Goal: Task Accomplishment & Management: Manage account settings

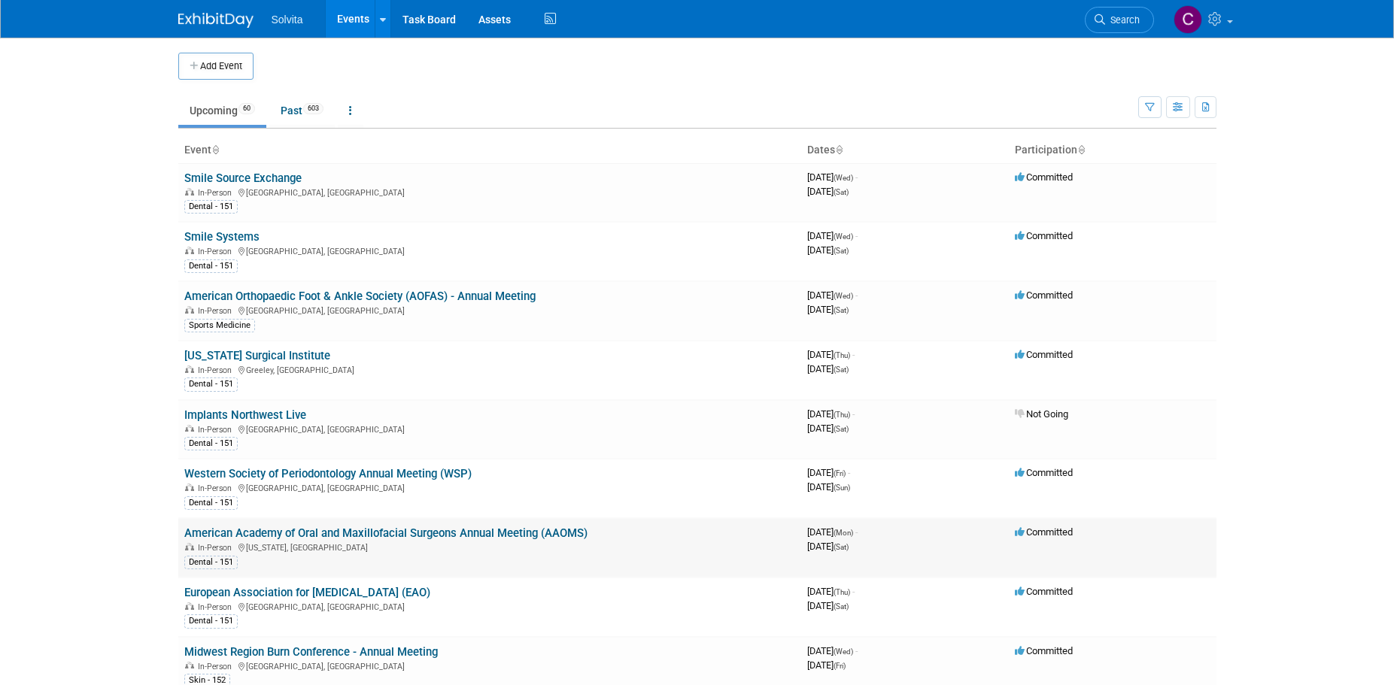
click at [481, 532] on link "American Academy of Oral and Maxillofacial Surgeons Annual Meeting (AAOMS)" at bounding box center [385, 534] width 403 height 14
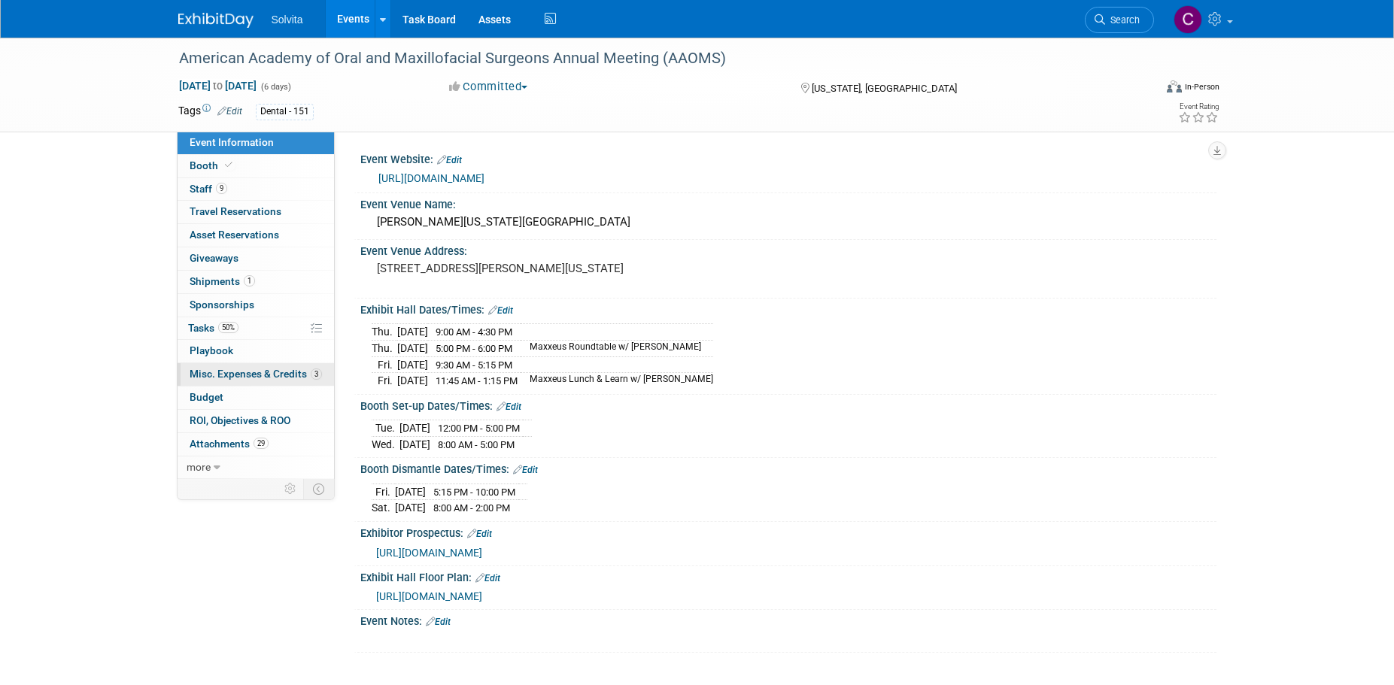
click at [240, 372] on span "Misc. Expenses & Credits 3" at bounding box center [256, 374] width 132 height 12
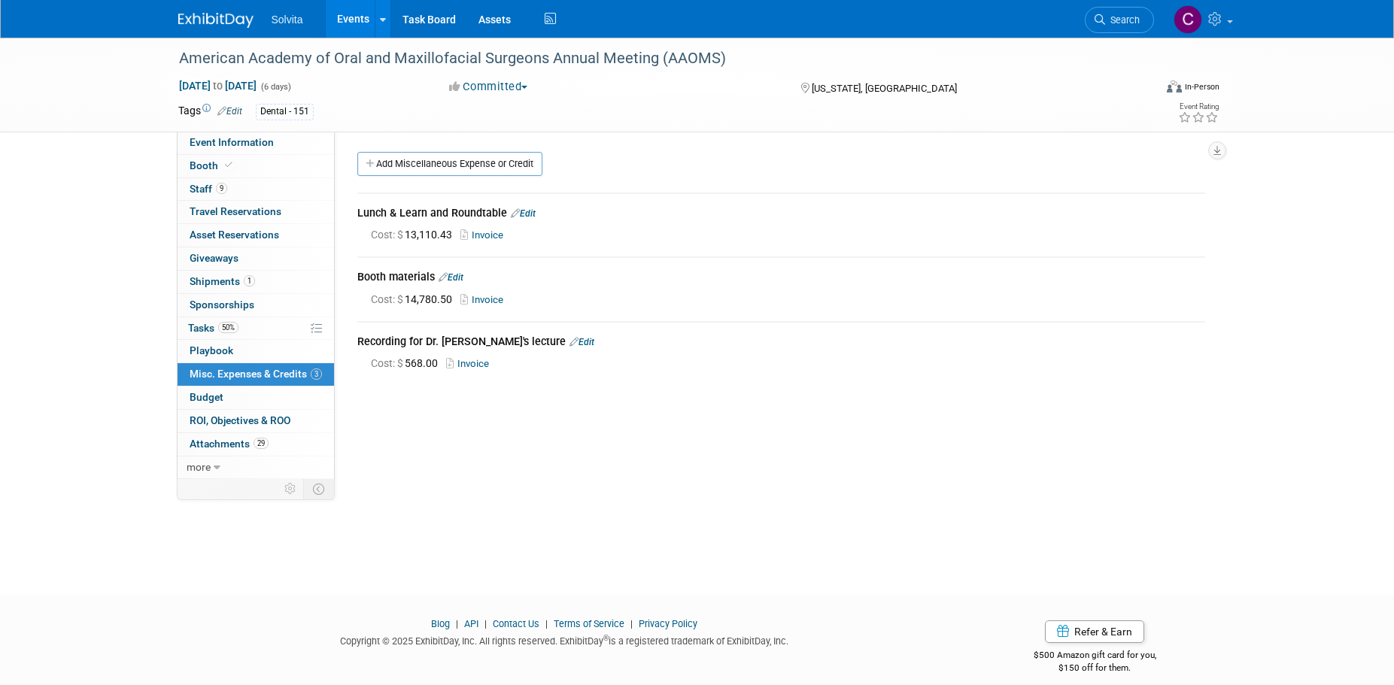
click at [495, 233] on link "Invoice" at bounding box center [484, 234] width 49 height 11
click at [525, 214] on link "Edit" at bounding box center [523, 213] width 25 height 11
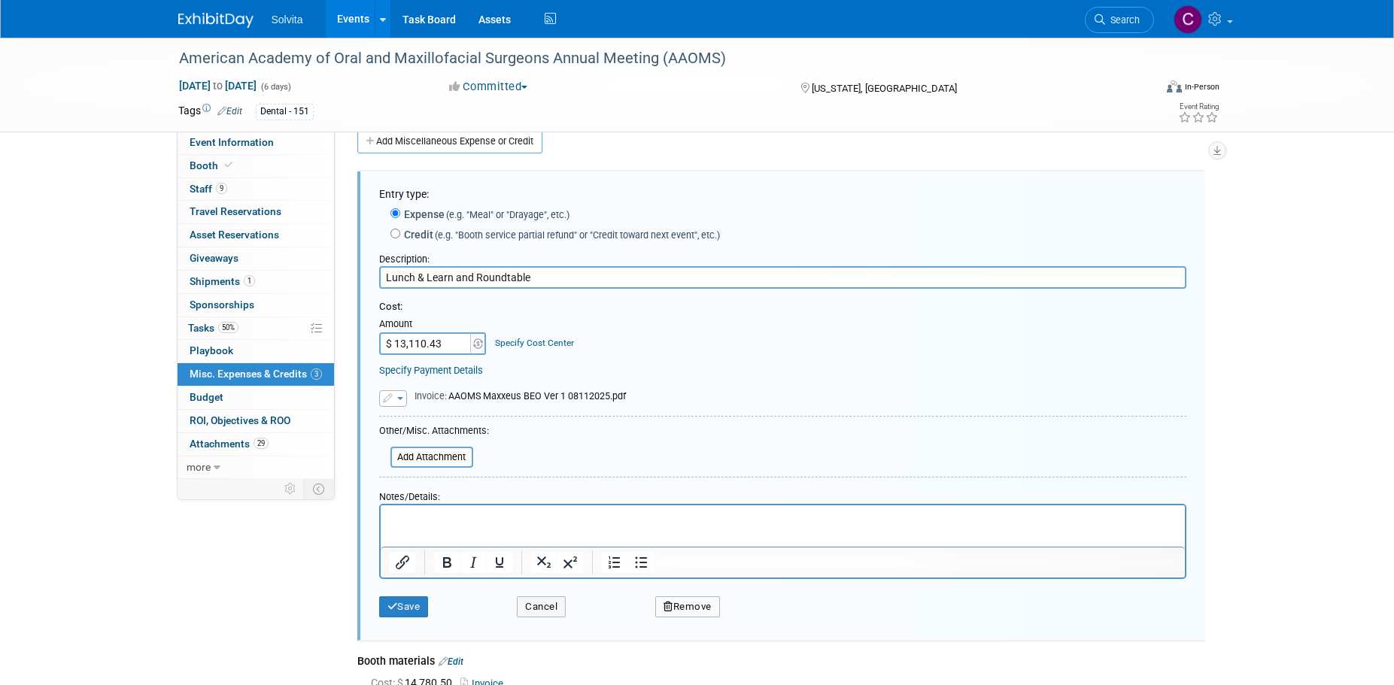
click at [450, 343] on input "$ 13,110.43" at bounding box center [426, 343] width 94 height 23
type input "$ 13,503.75"
click at [404, 403] on button "button" at bounding box center [393, 398] width 28 height 17
click at [438, 420] on link "Replace with a new file" at bounding box center [455, 421] width 150 height 21
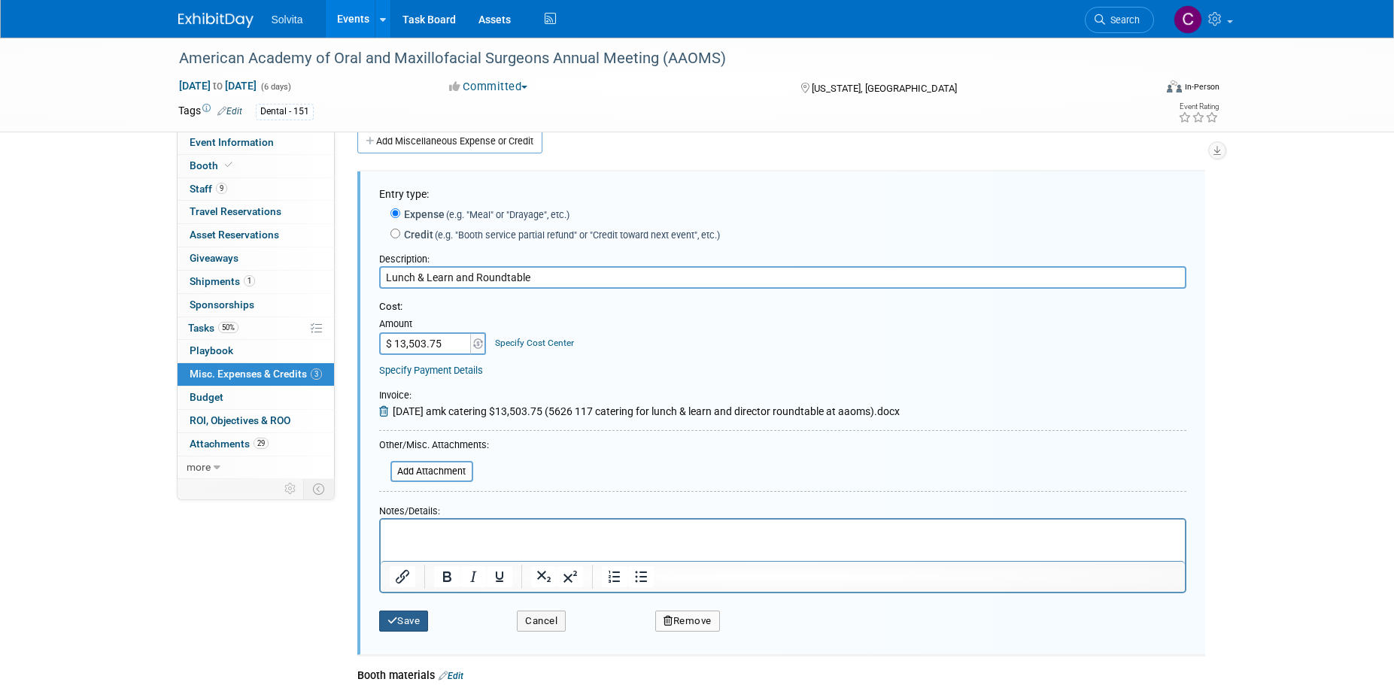
click at [405, 622] on button "Save" at bounding box center [404, 621] width 50 height 21
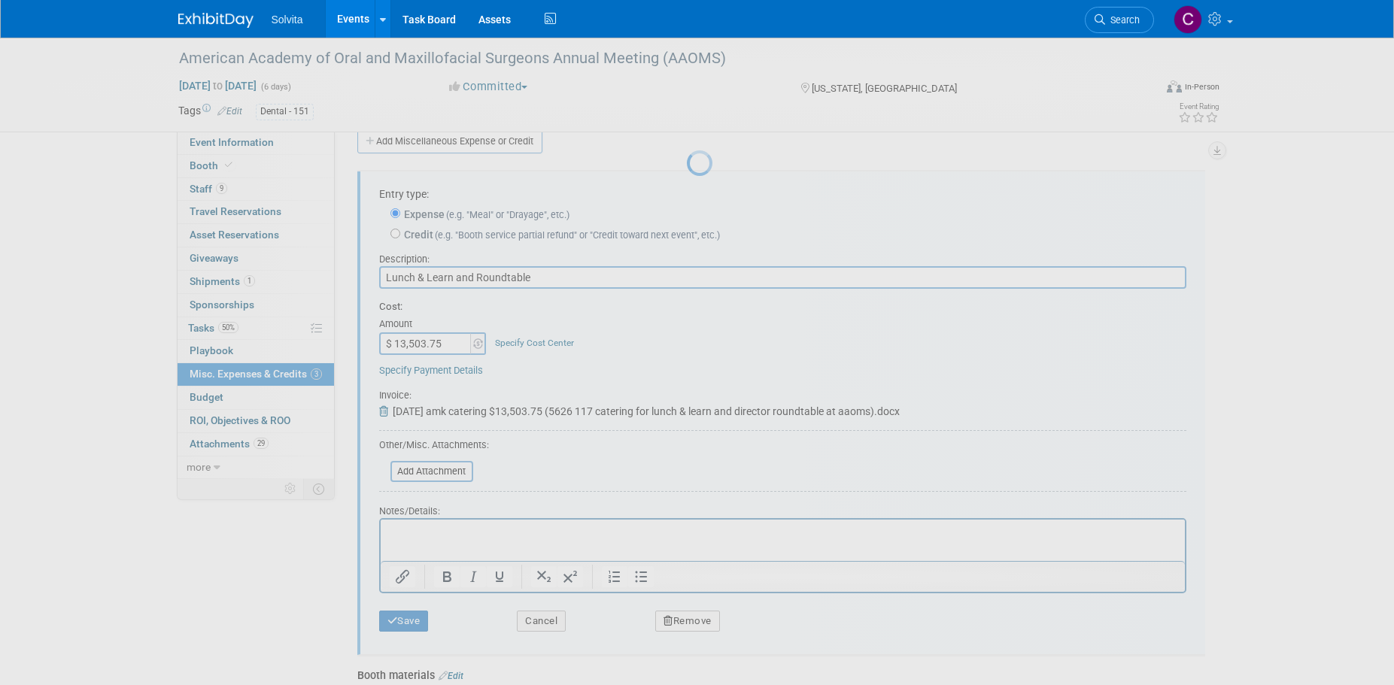
scroll to position [15, 0]
